Goal: Information Seeking & Learning: Learn about a topic

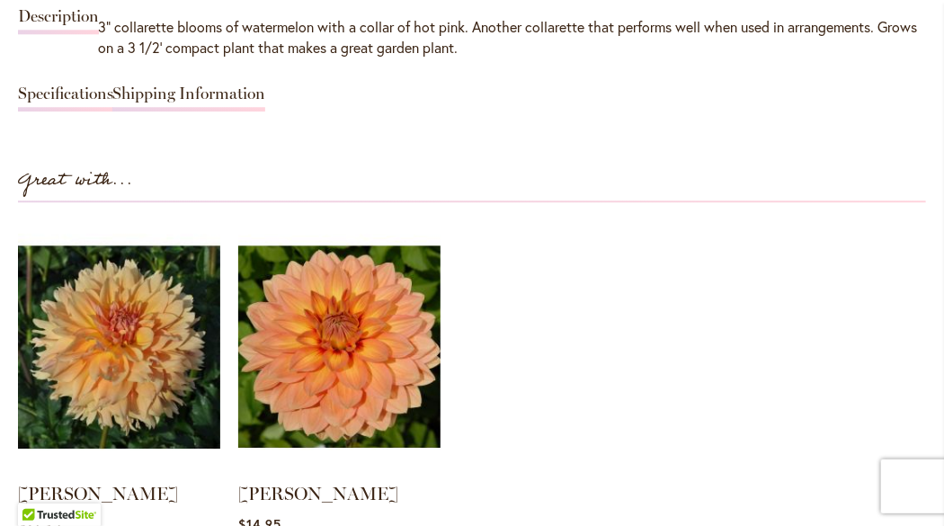
scroll to position [1654, 0]
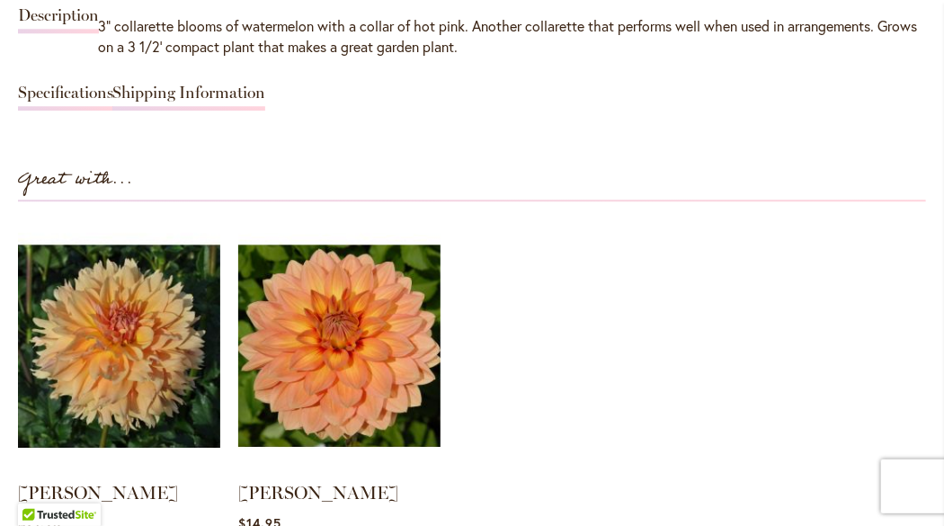
click at [135, 110] on link "Shipping Information" at bounding box center [188, 98] width 153 height 26
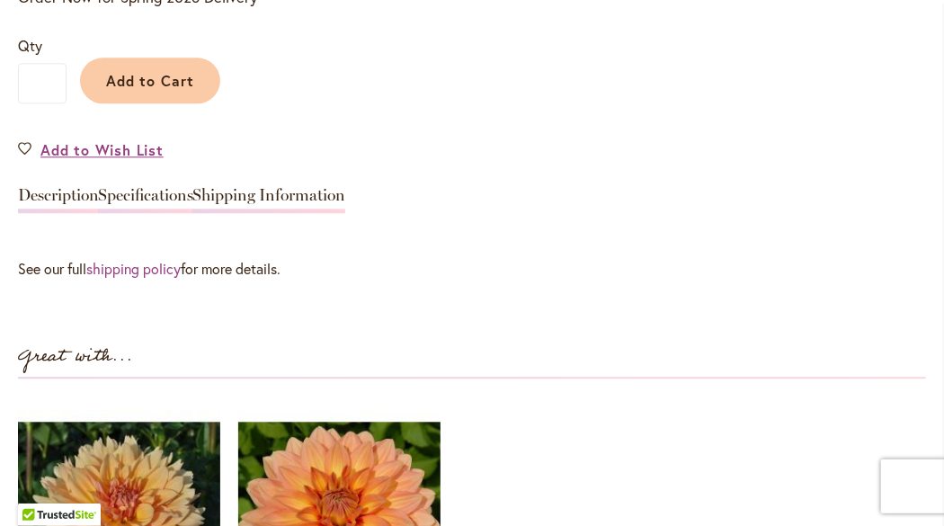
scroll to position [1472, 0]
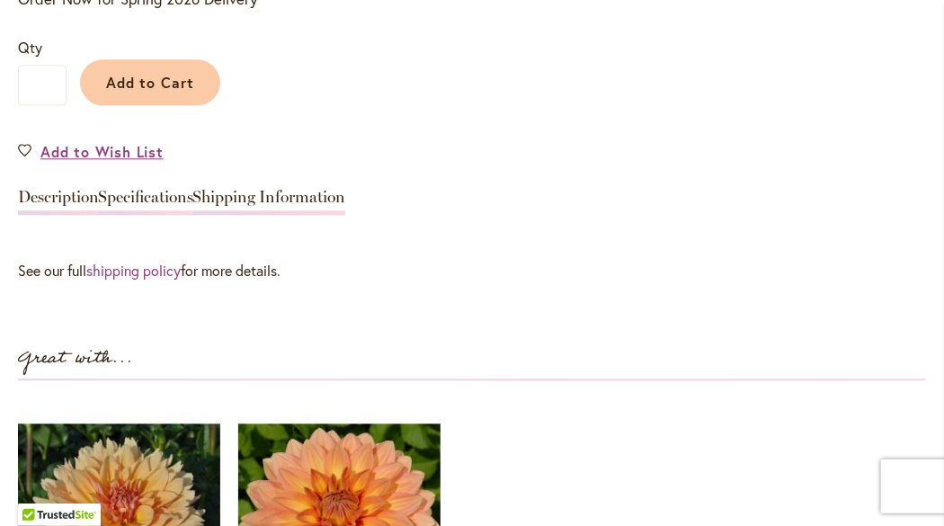
click at [207, 211] on link "Shipping Information" at bounding box center [268, 202] width 153 height 26
click at [54, 215] on link "Description" at bounding box center [58, 202] width 81 height 26
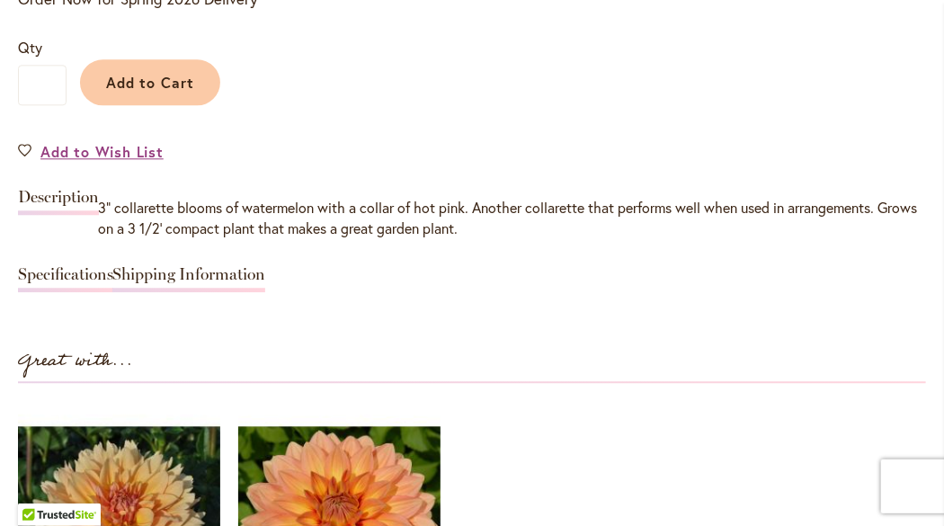
click at [54, 292] on link "Specifications" at bounding box center [65, 279] width 95 height 26
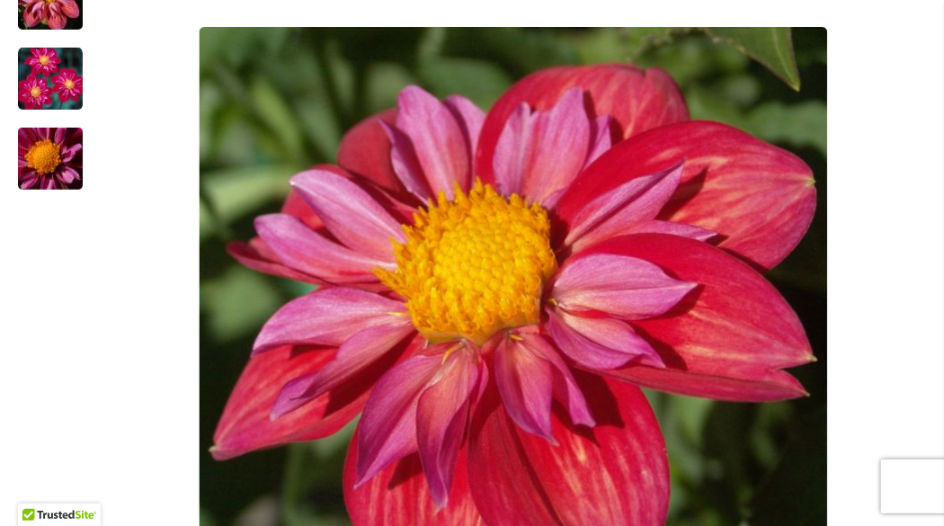
scroll to position [479, 0]
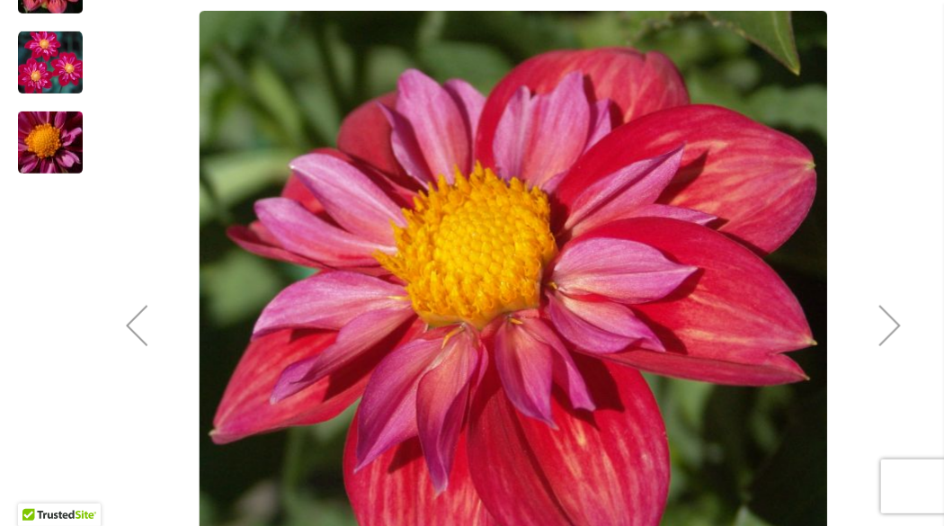
click at [866, 340] on div "Next" at bounding box center [890, 326] width 72 height 72
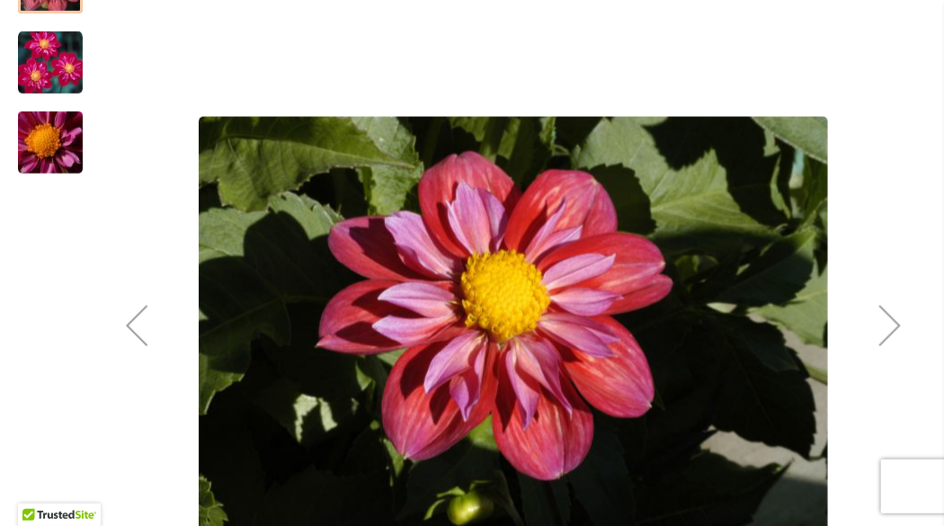
click at [866, 340] on div "Next" at bounding box center [890, 326] width 72 height 72
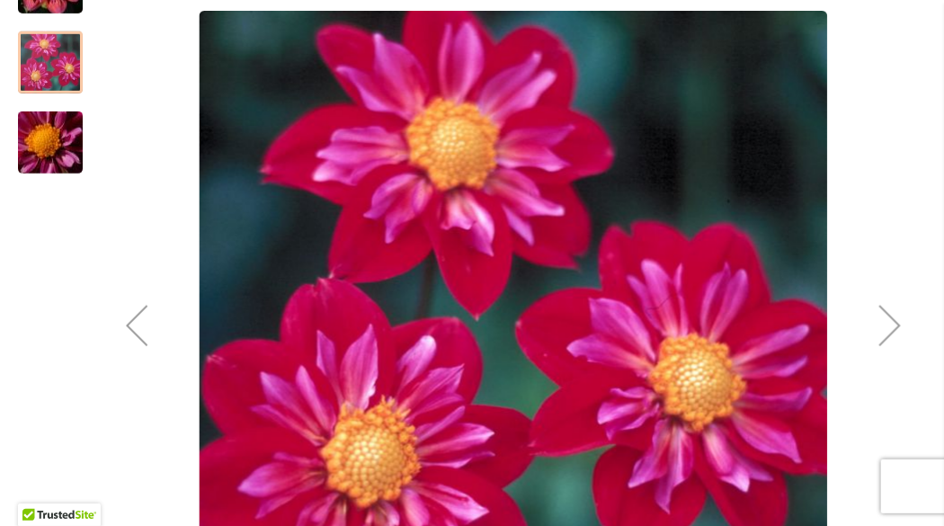
click at [866, 340] on div "Next" at bounding box center [890, 326] width 72 height 72
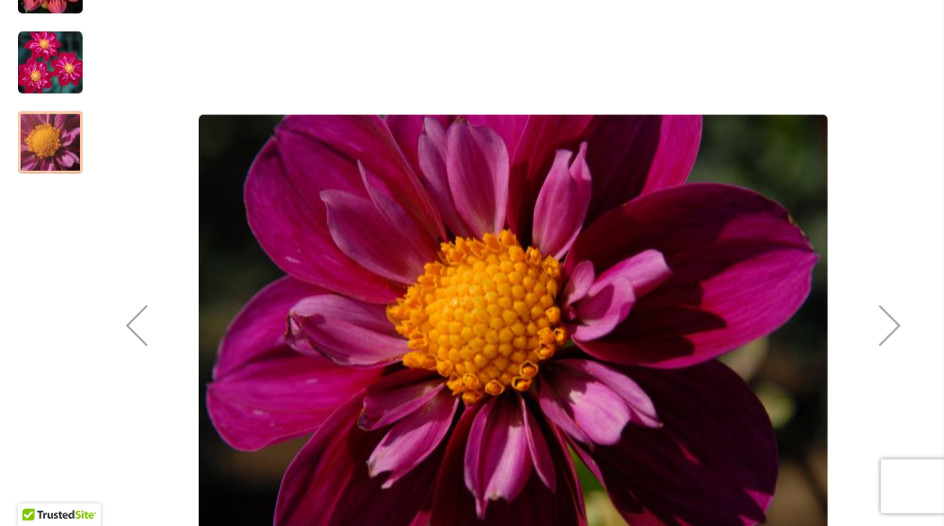
click at [866, 340] on div "Next" at bounding box center [890, 326] width 72 height 72
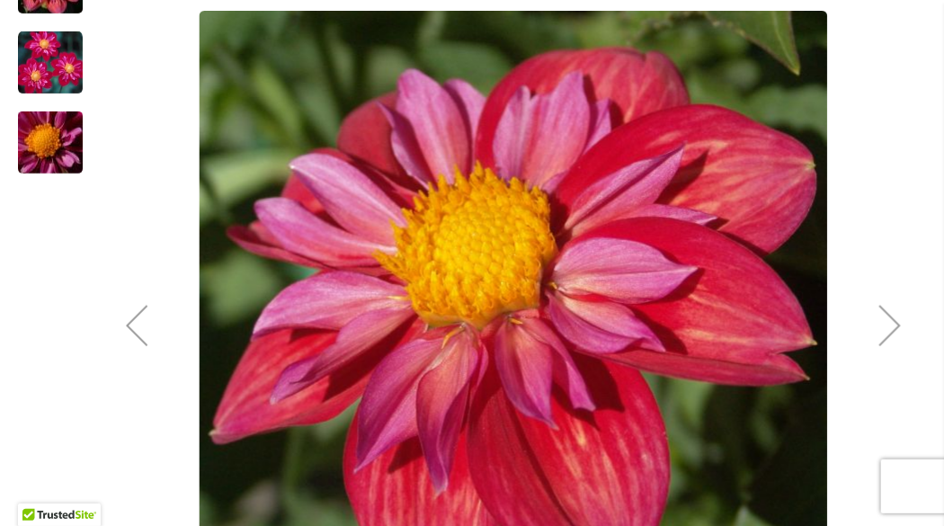
click at [866, 340] on div "Next" at bounding box center [890, 326] width 72 height 72
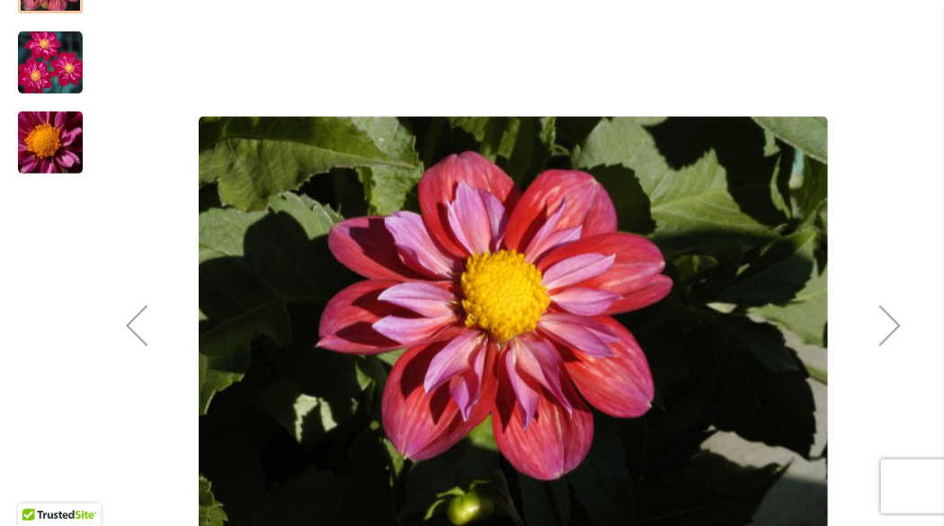
click at [866, 340] on div "Next" at bounding box center [890, 326] width 72 height 72
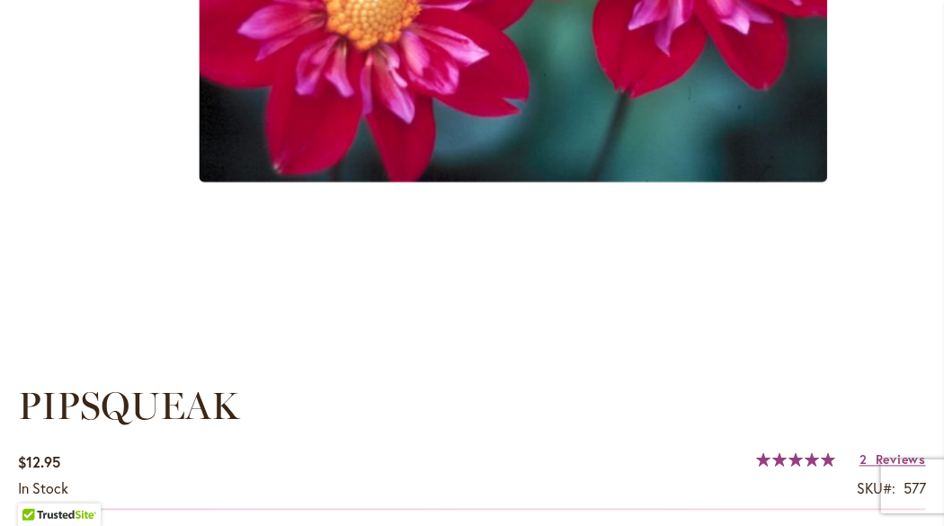
scroll to position [939, 0]
